Goal: Task Accomplishment & Management: Manage account settings

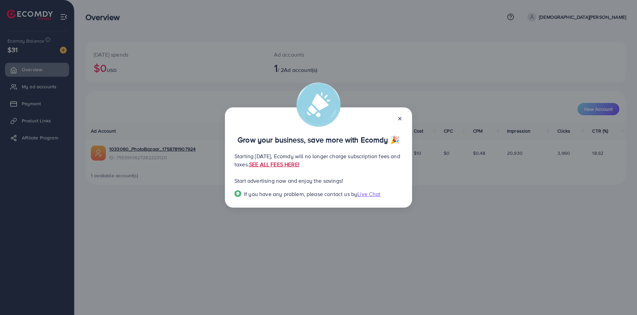
click at [300, 162] on link "SEE ALL FEES HERE!" at bounding box center [274, 163] width 50 height 7
click at [402, 117] on icon at bounding box center [399, 118] width 5 height 5
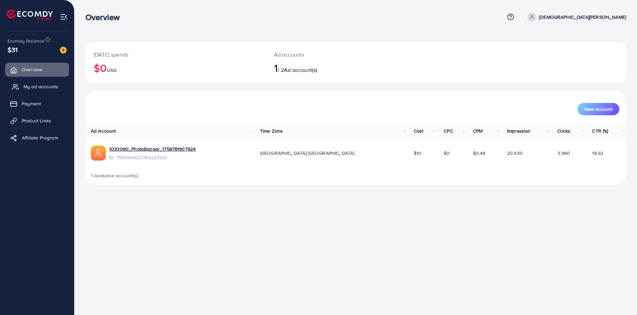
click at [38, 87] on span "My ad accounts" at bounding box center [40, 86] width 35 height 7
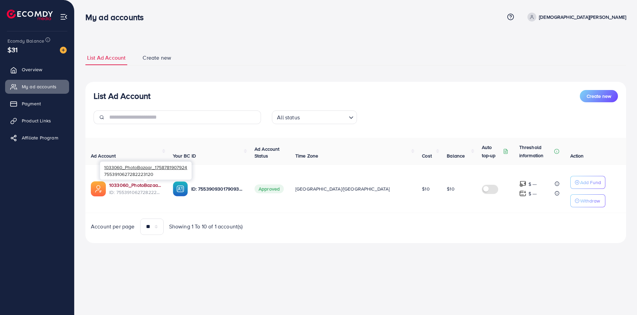
click at [141, 186] on link "1033060_PhotoBazaar_1758781907924" at bounding box center [135, 184] width 53 height 7
click at [41, 70] on span "Overview" at bounding box center [33, 69] width 20 height 7
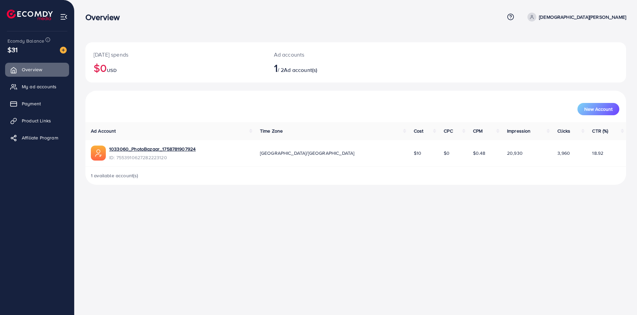
click at [444, 131] on span "CPC" at bounding box center [448, 130] width 9 height 7
